Goal: Find specific page/section: Find specific page/section

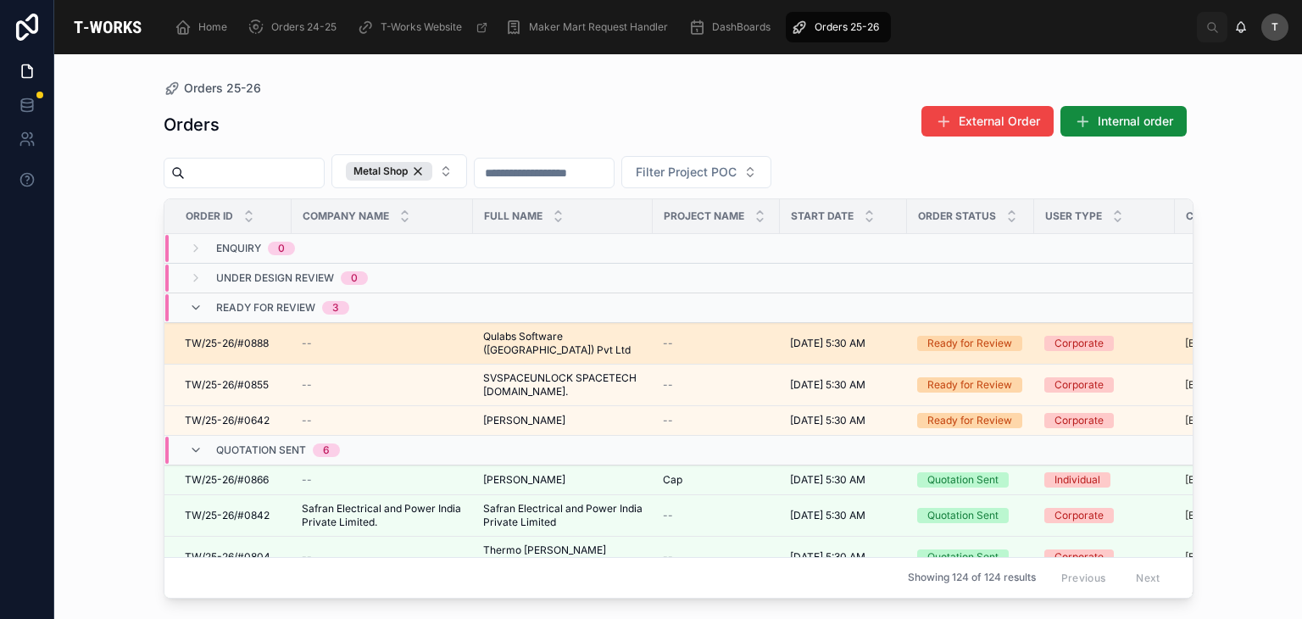
click at [531, 337] on span "Qulabs Software (India) Pvt Ltd" at bounding box center [562, 343] width 159 height 27
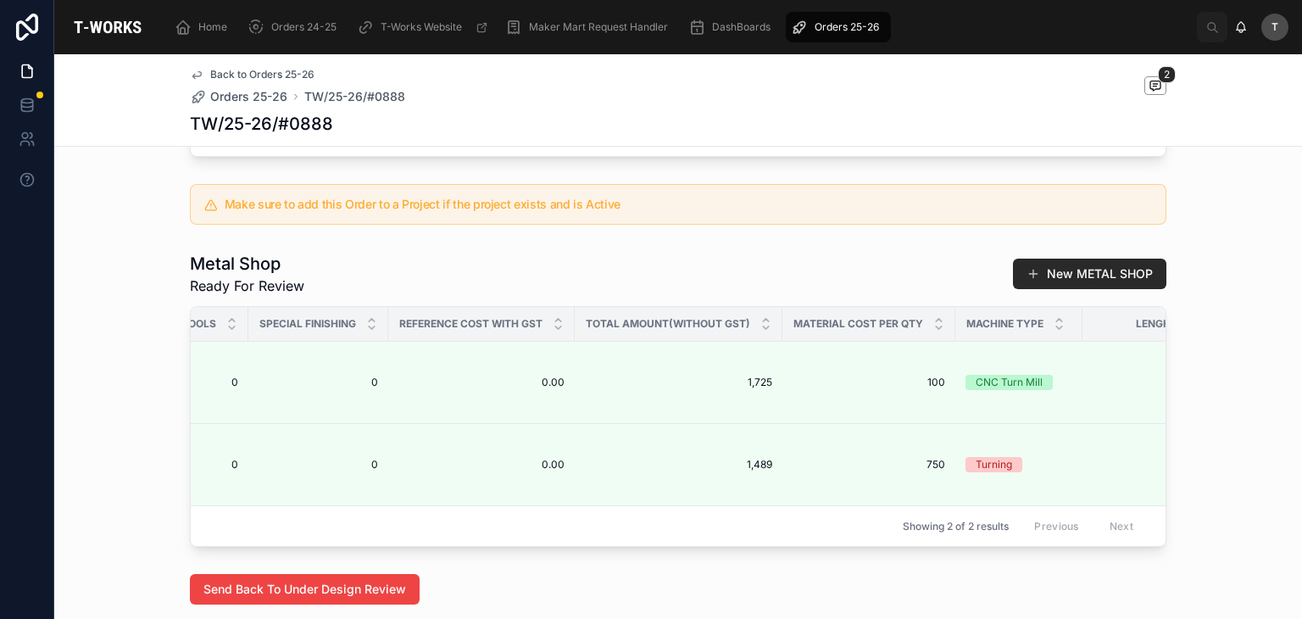
scroll to position [0, 1644]
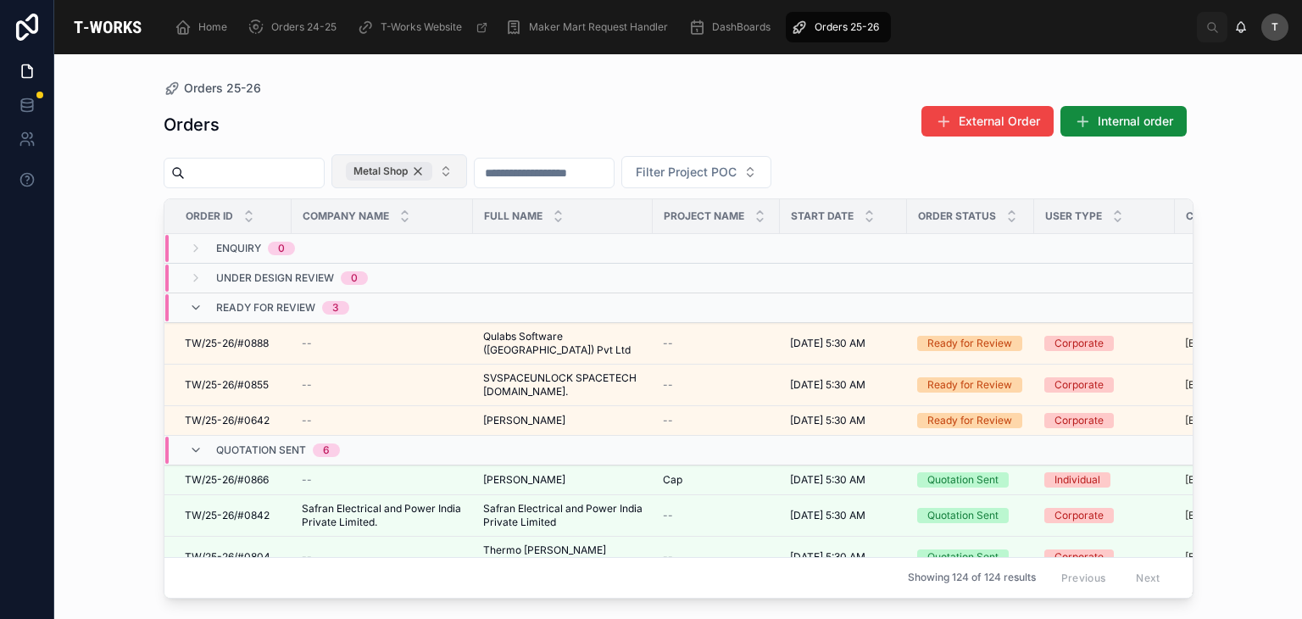
click at [432, 170] on div "Metal Shop" at bounding box center [389, 171] width 86 height 19
click at [432, 170] on span "Metal Shop" at bounding box center [389, 171] width 86 height 19
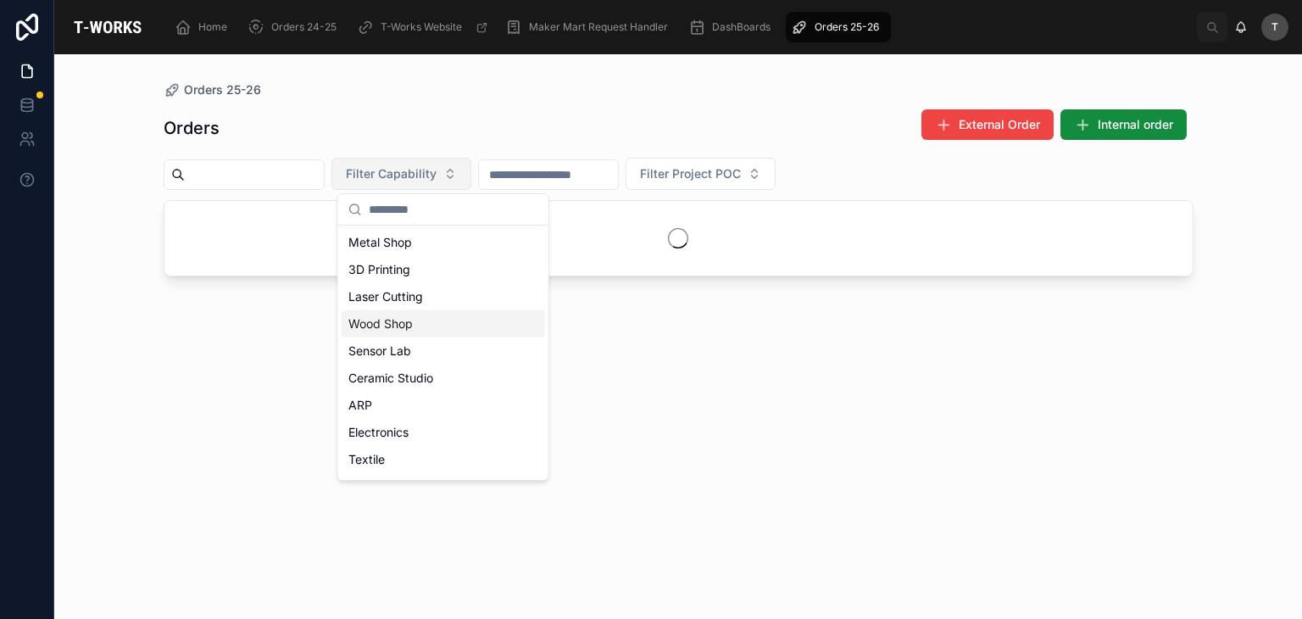
click at [409, 331] on div "Wood Shop" at bounding box center [443, 323] width 203 height 27
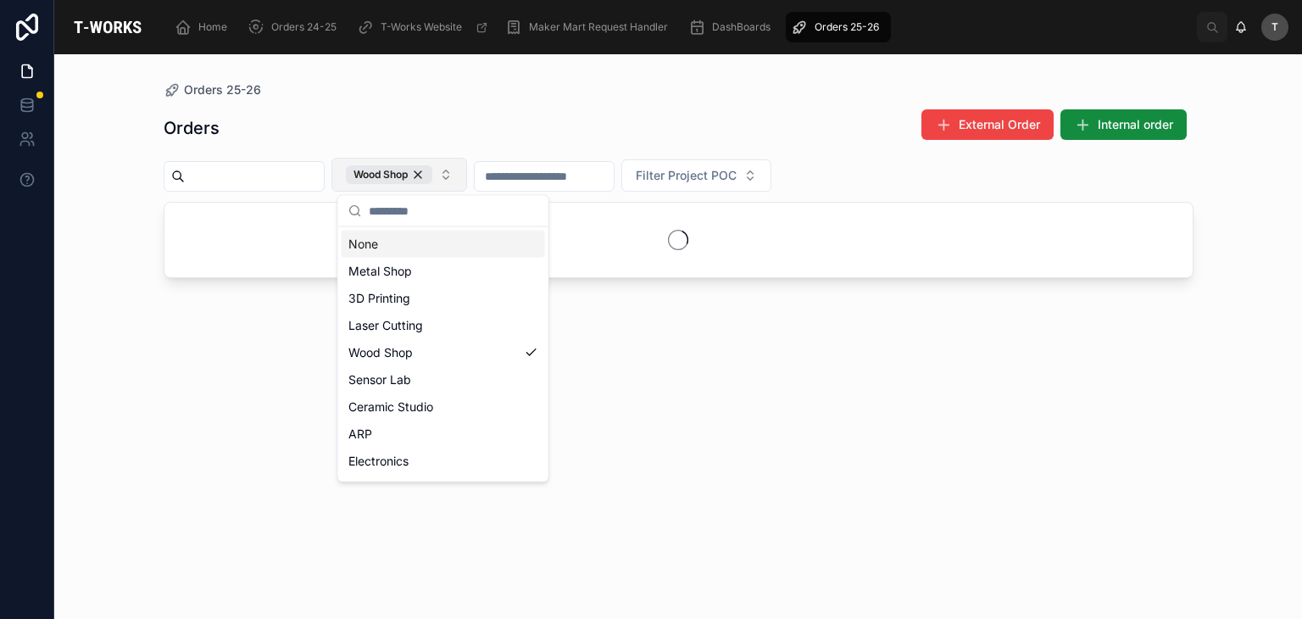
click at [473, 113] on div "Orders External Order Internal order" at bounding box center [679, 127] width 1030 height 39
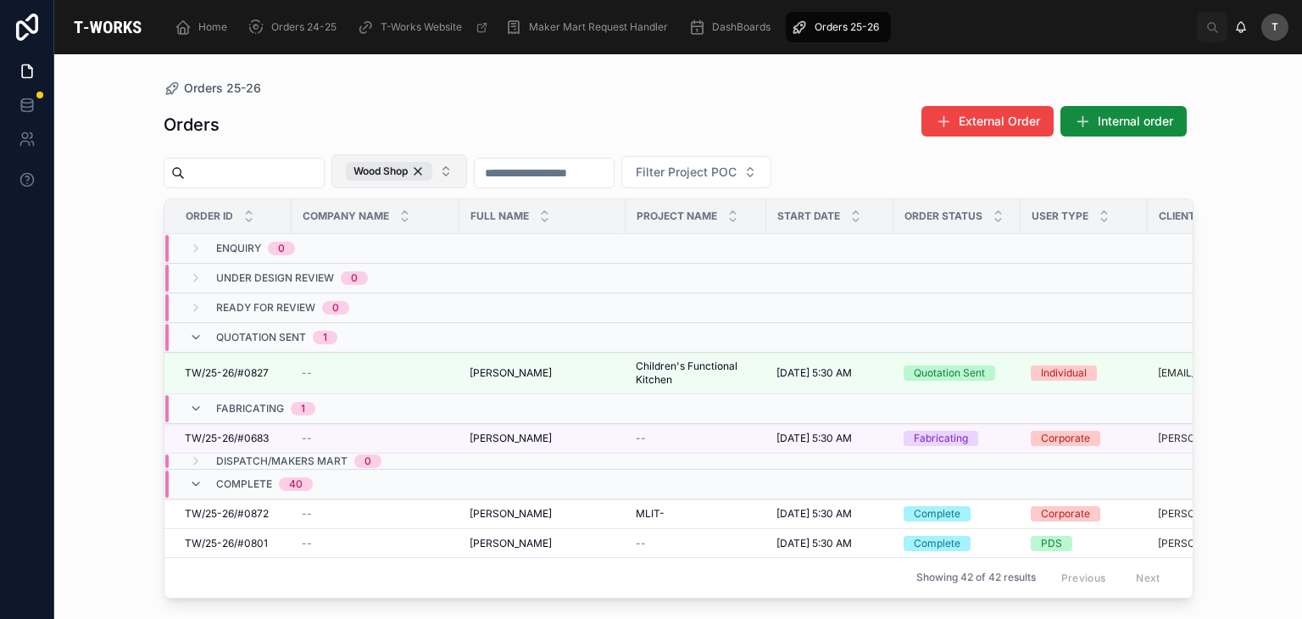
click at [546, 126] on div "Orders External Order Internal order" at bounding box center [679, 124] width 1030 height 39
click at [271, 488] on span "Complete" at bounding box center [244, 484] width 56 height 14
